Goal: Entertainment & Leisure: Consume media (video, audio)

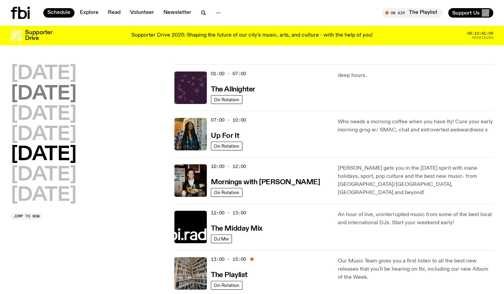
click at [57, 99] on h2 "[DATE]" at bounding box center [44, 94] width 66 height 19
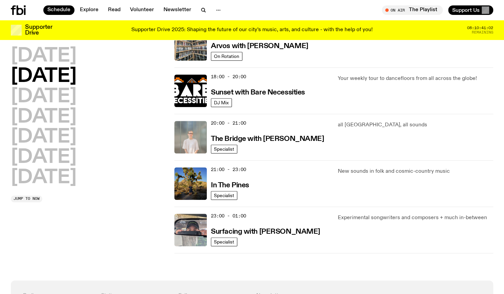
scroll to position [267, 0]
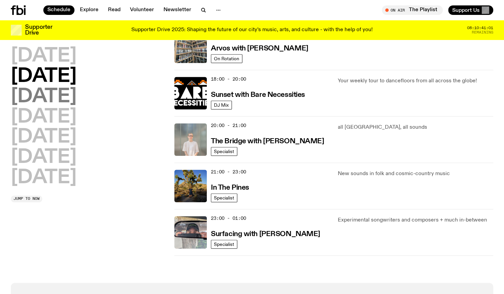
click at [61, 99] on h2 "[DATE]" at bounding box center [44, 96] width 66 height 19
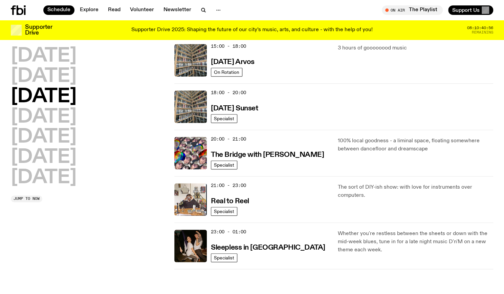
scroll to position [255, 0]
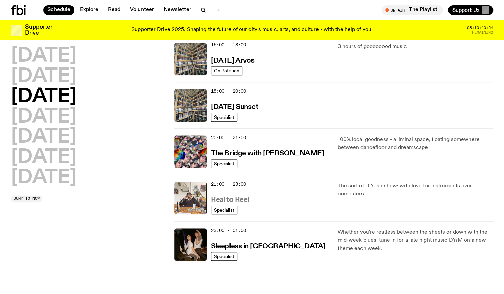
click at [223, 198] on h3 "Real to Reel" at bounding box center [230, 199] width 38 height 7
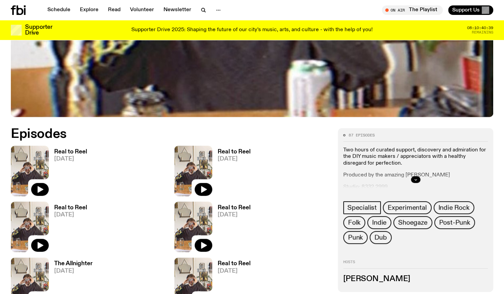
scroll to position [252, 0]
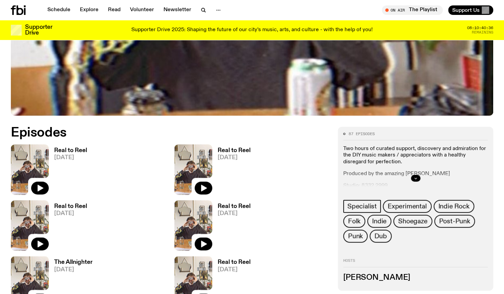
click at [62, 150] on h3 "Real to Reel" at bounding box center [70, 151] width 33 height 6
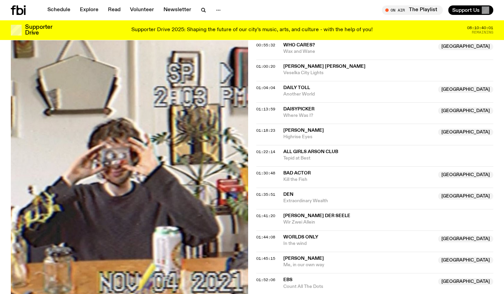
scroll to position [467, 0]
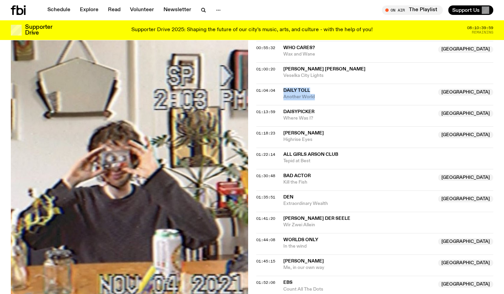
drag, startPoint x: 321, startPoint y: 93, endPoint x: 283, endPoint y: 86, distance: 38.6
click at [283, 87] on div "Daily Toll [GEOGRAPHIC_DATA] Another World" at bounding box center [358, 93] width 151 height 13
copy div "Daily Toll [GEOGRAPHIC_DATA] Another World"
